Goal: Transaction & Acquisition: Purchase product/service

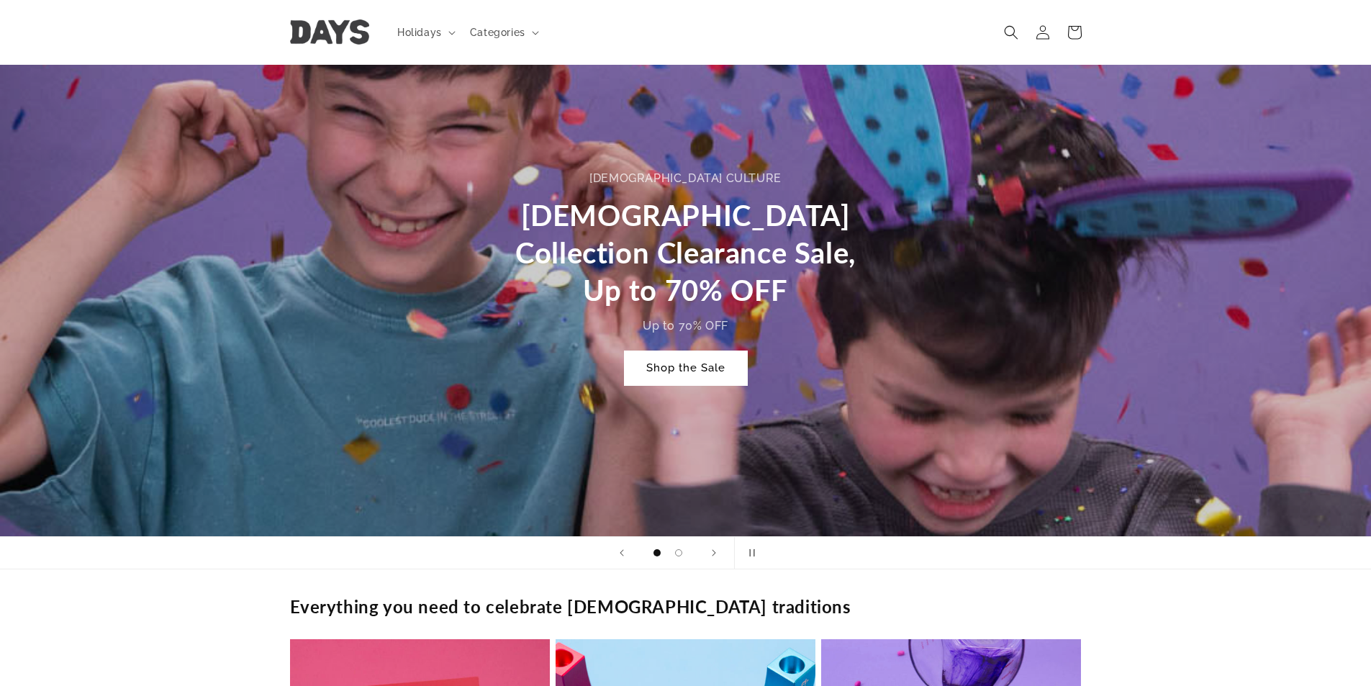
scroll to position [0, 1371]
click at [698, 375] on link "Shop the Sale" at bounding box center [686, 368] width 122 height 34
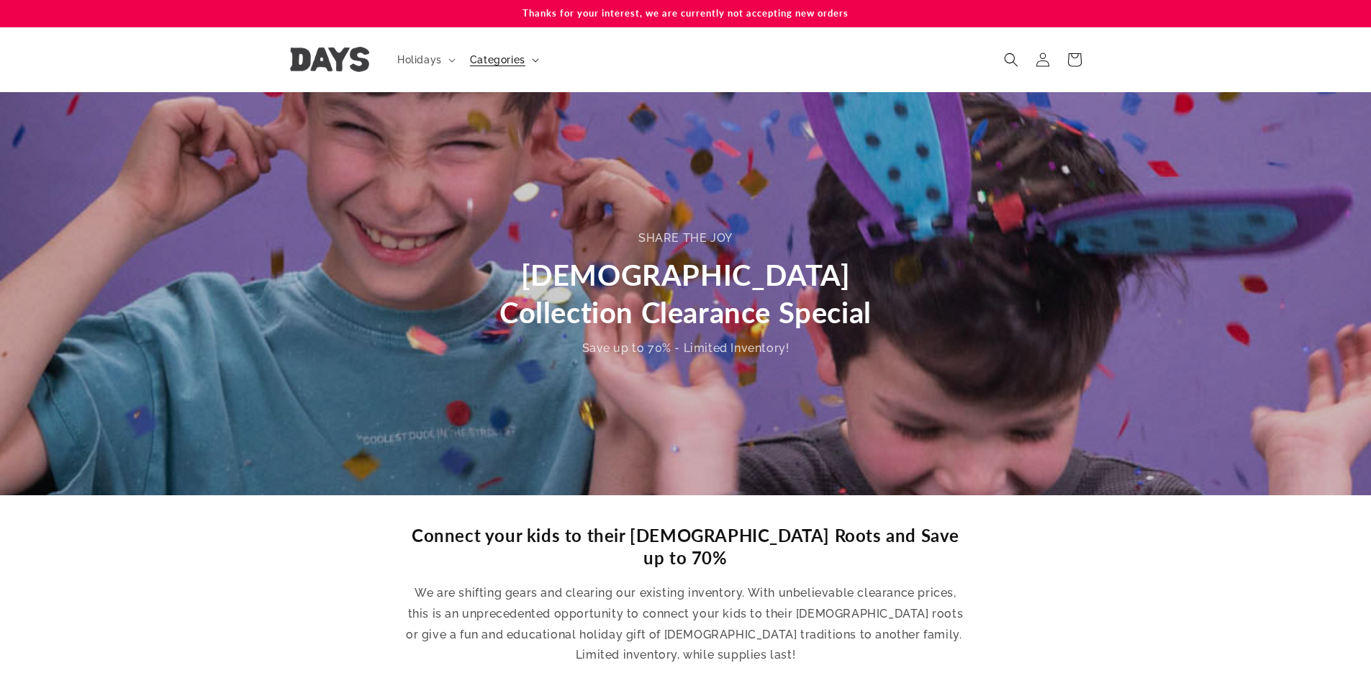
click at [525, 64] on summary "Categories" at bounding box center [502, 60] width 83 height 30
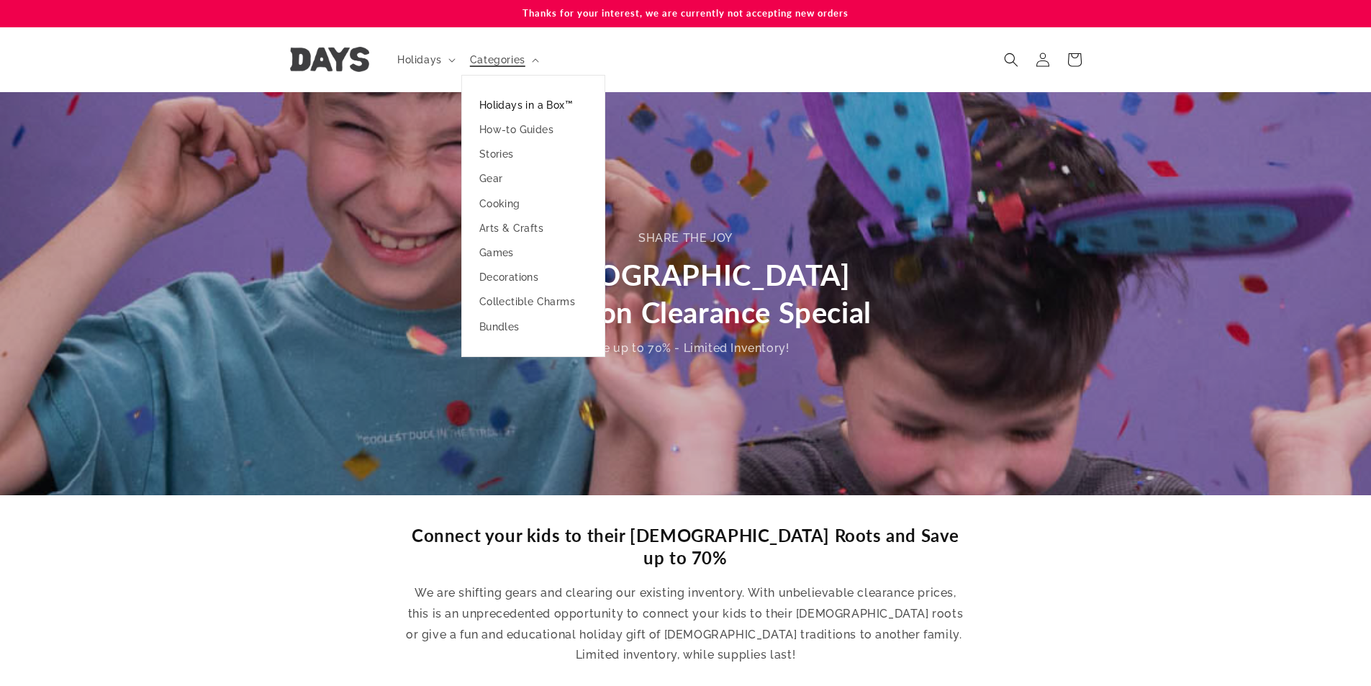
click at [524, 101] on link "Holidays in a Box™" at bounding box center [533, 105] width 143 height 24
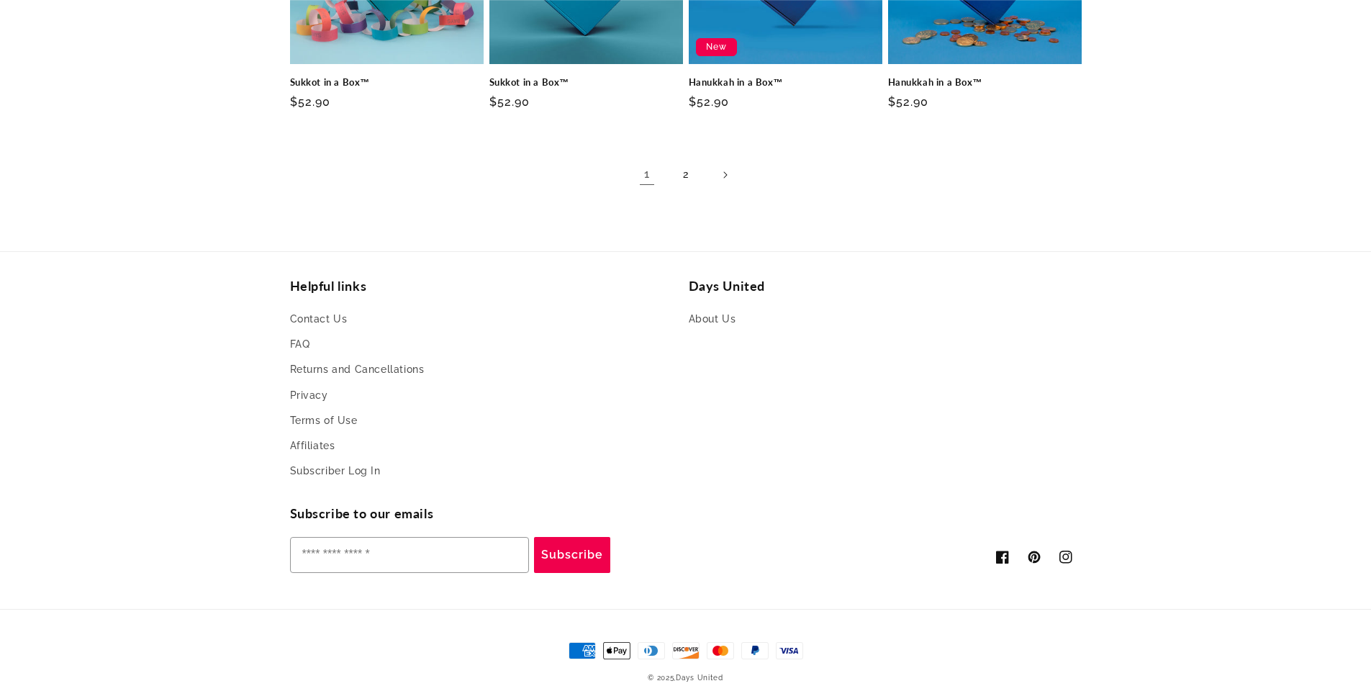
scroll to position [1152, 0]
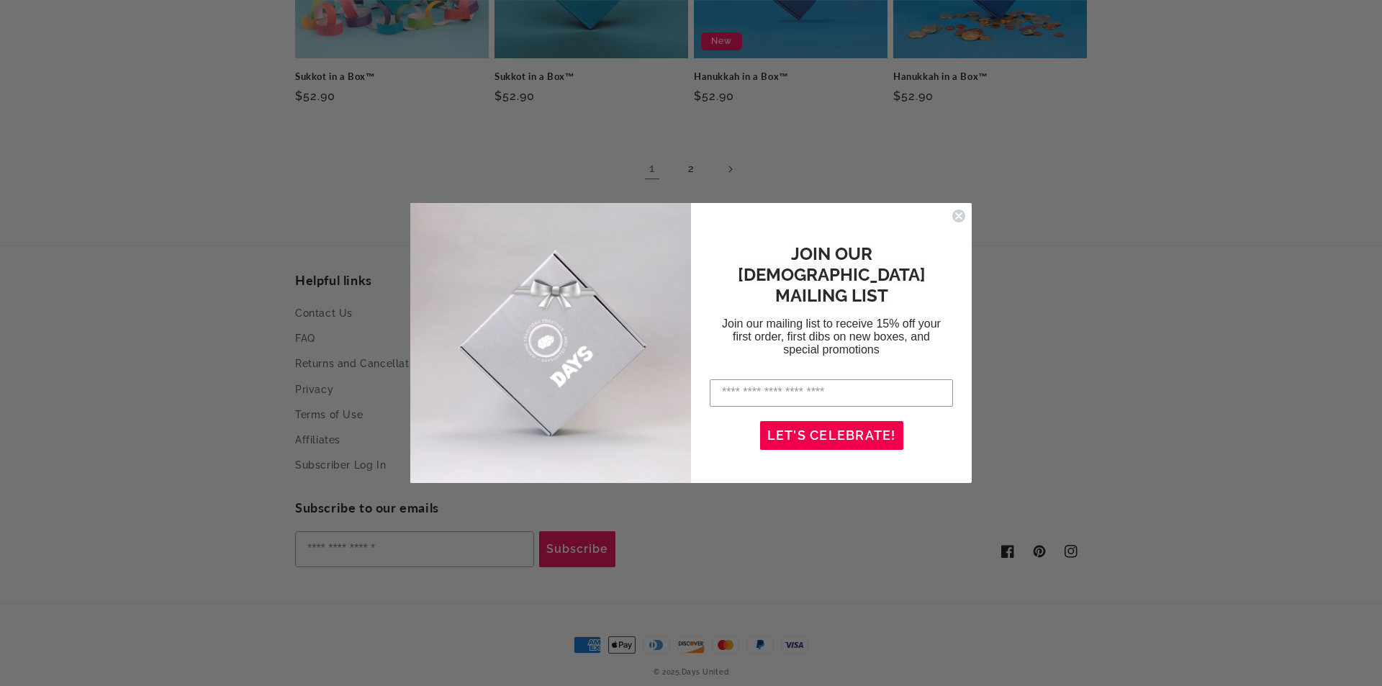
click at [802, 397] on div "POPUP Form" at bounding box center [831, 393] width 252 height 42
click at [803, 381] on input "Enter your email address" at bounding box center [831, 392] width 243 height 27
type input "**********"
click at [831, 421] on button "LET'S CELEBRATE!" at bounding box center [831, 435] width 143 height 29
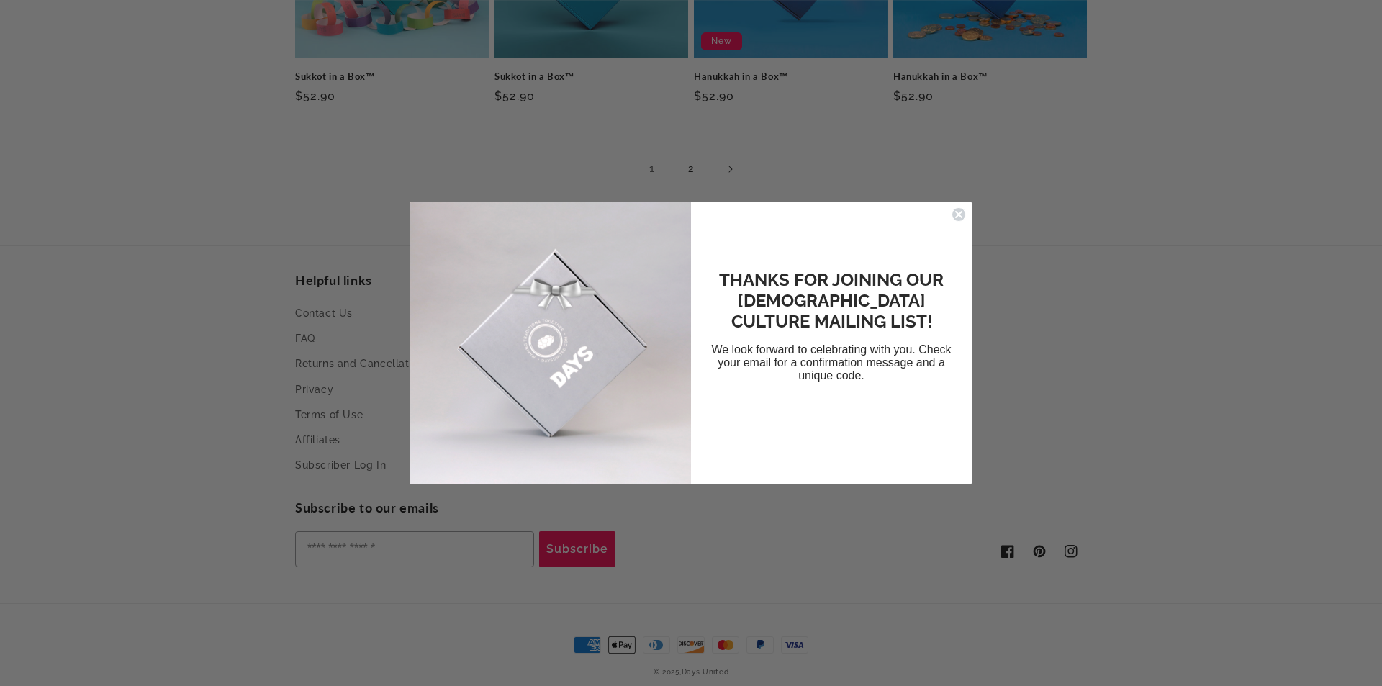
click at [957, 212] on circle "Close dialog" at bounding box center [959, 215] width 14 height 14
